Goal: Submit feedback/report problem

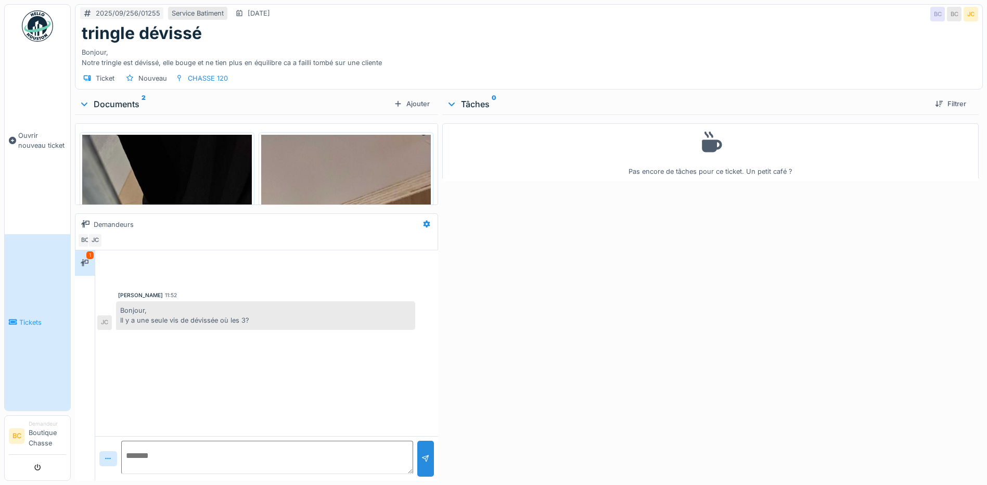
click at [323, 171] on img at bounding box center [346, 318] width 170 height 367
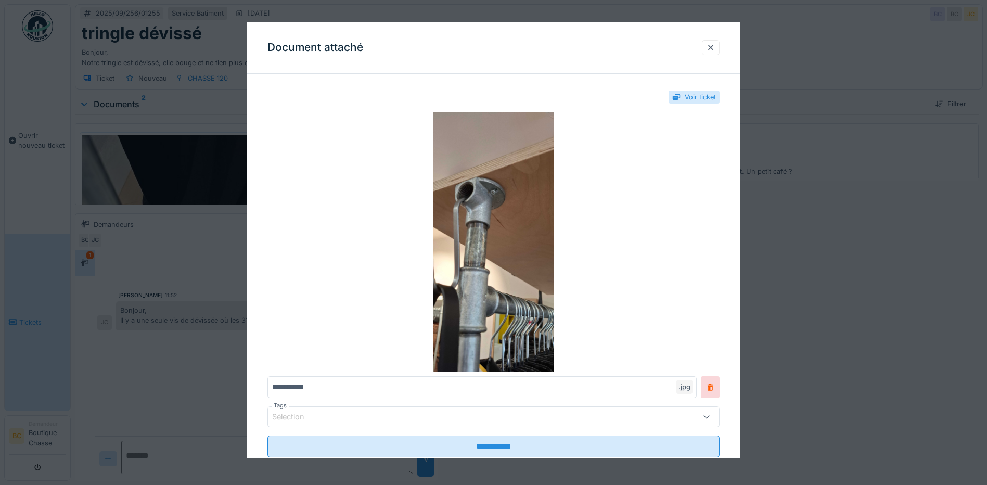
drag, startPoint x: 711, startPoint y: 47, endPoint x: 680, endPoint y: 47, distance: 31.2
click at [712, 46] on div at bounding box center [710, 48] width 8 height 10
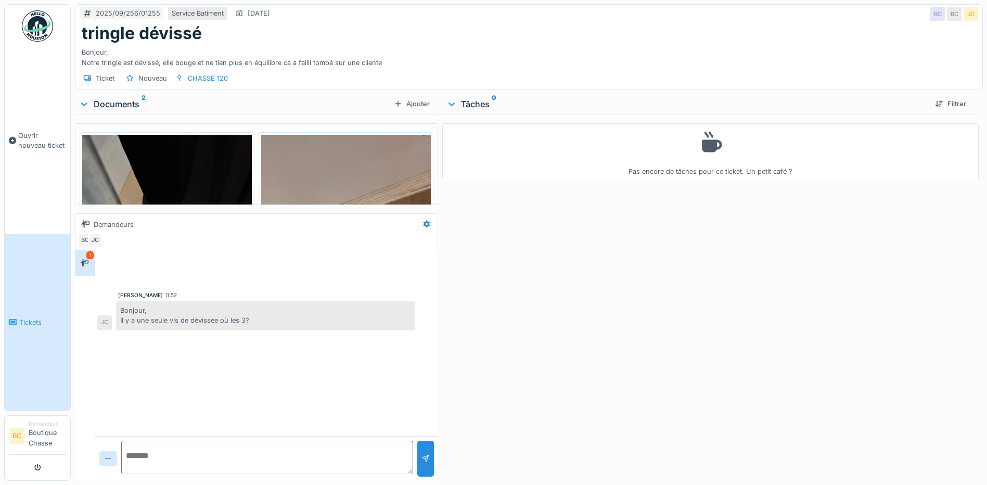
click at [165, 166] on img at bounding box center [167, 318] width 170 height 367
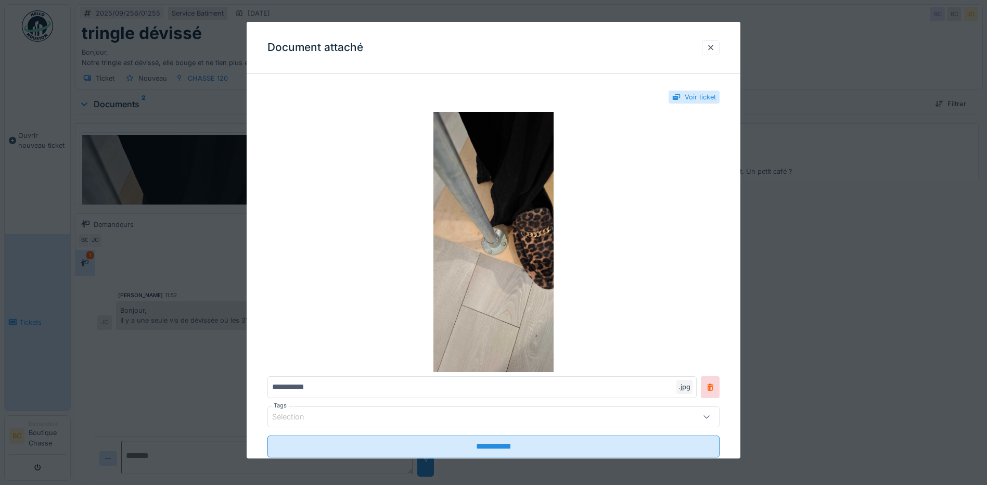
drag, startPoint x: 711, startPoint y: 48, endPoint x: 353, endPoint y: 303, distance: 439.4
click at [710, 48] on div at bounding box center [710, 48] width 8 height 10
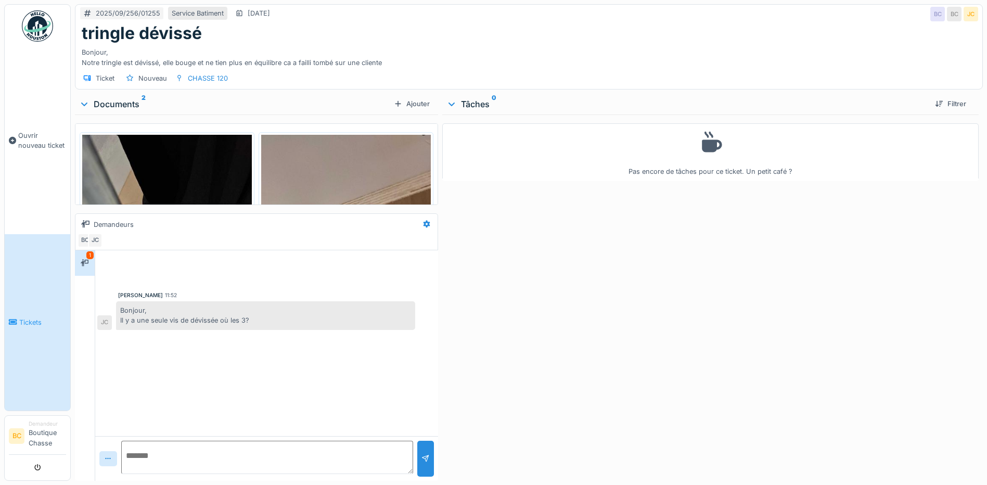
click at [169, 460] on textarea at bounding box center [267, 457] width 292 height 33
type textarea "**********"
click at [425, 458] on div at bounding box center [425, 459] width 8 height 10
